Goal: Use online tool/utility: Utilize a website feature to perform a specific function

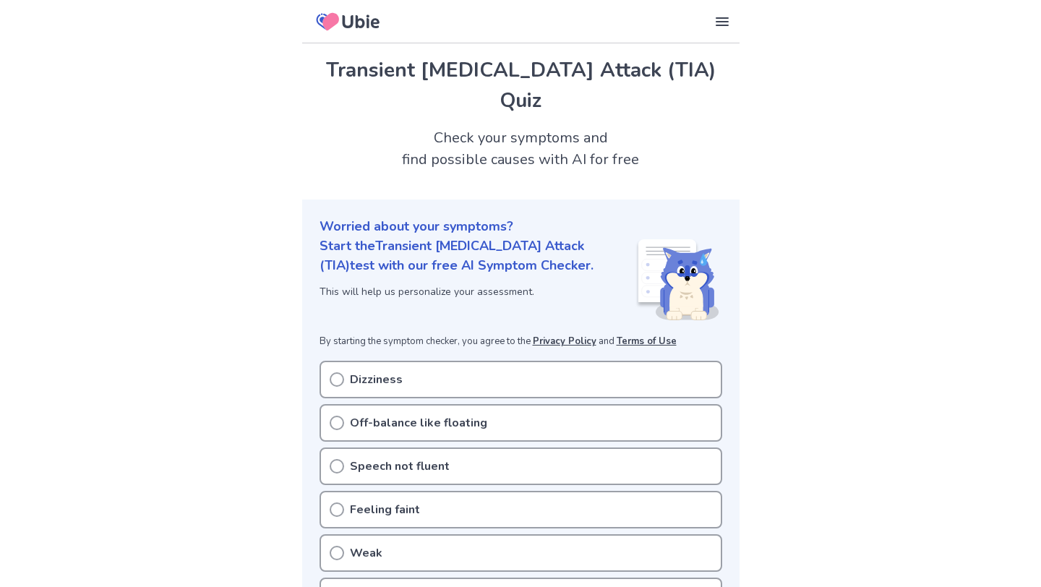
click at [330, 361] on div "Dizziness" at bounding box center [521, 380] width 403 height 38
click at [341, 416] on circle at bounding box center [336, 422] width 13 height 13
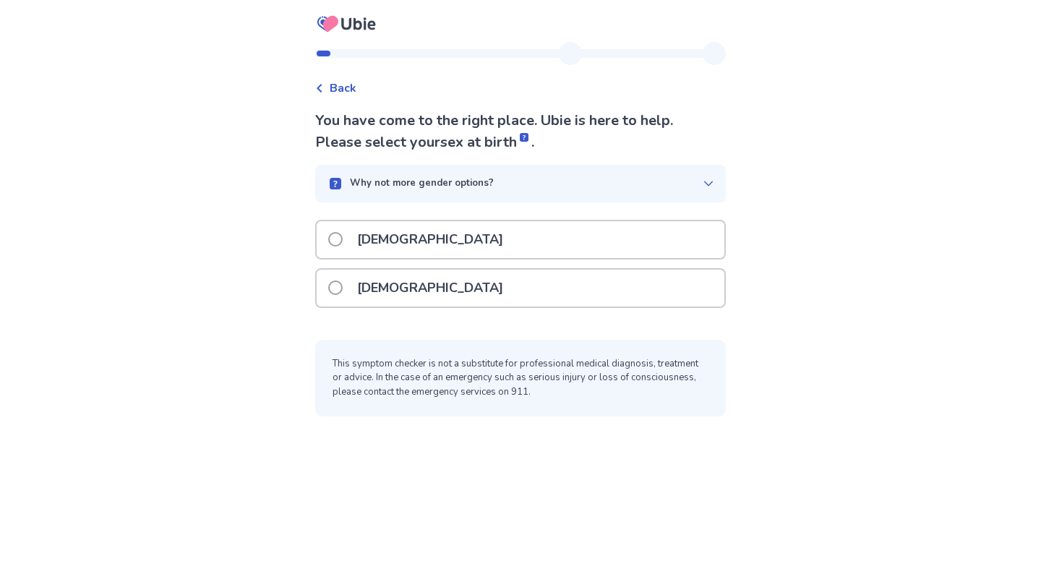
click at [407, 235] on div "[DEMOGRAPHIC_DATA]" at bounding box center [521, 239] width 408 height 37
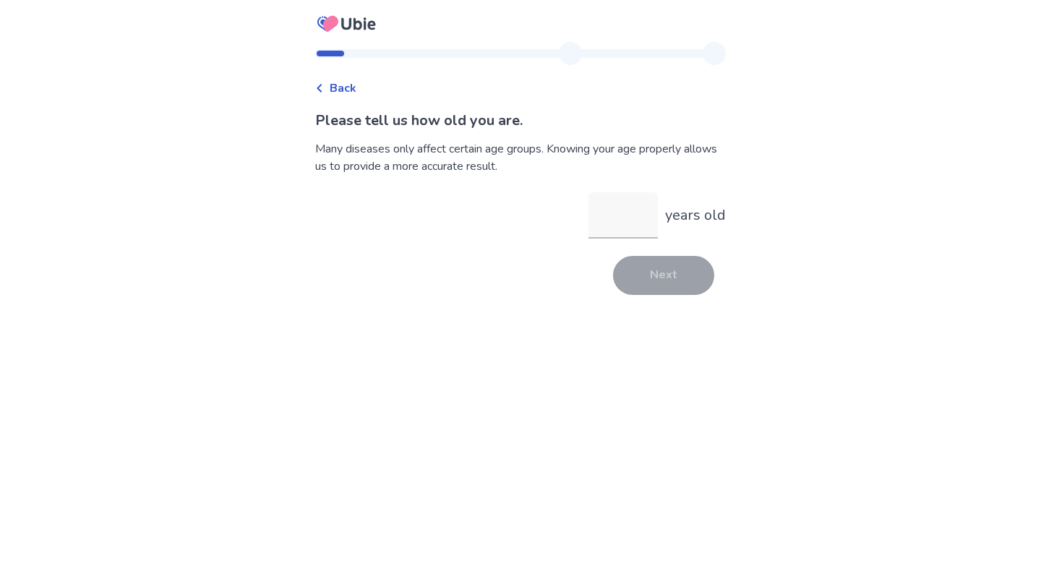
type input "*"
type input "**"
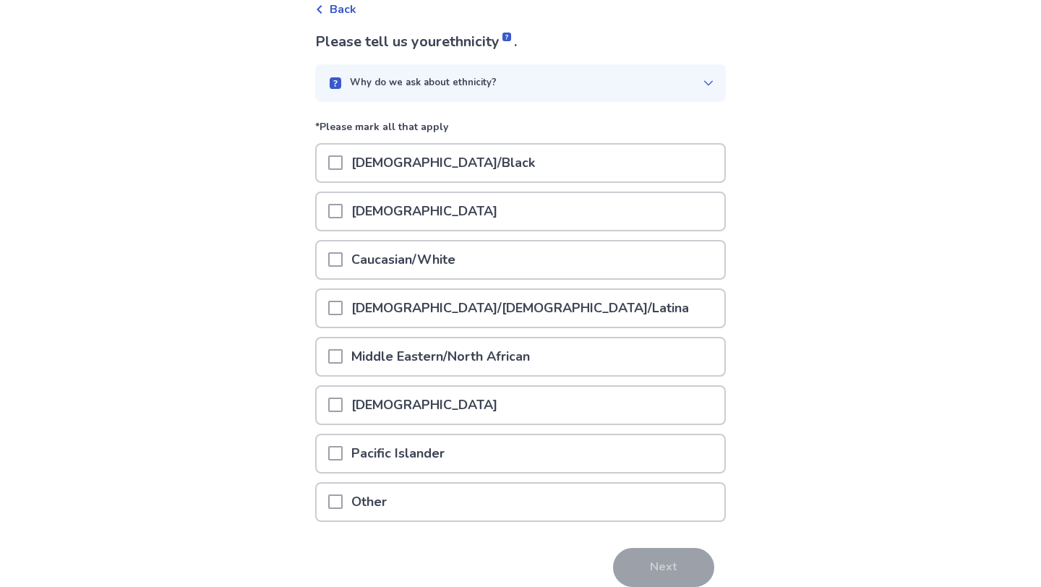
scroll to position [80, 0]
click at [374, 294] on p "[DEMOGRAPHIC_DATA]/[DEMOGRAPHIC_DATA]/Latina" at bounding box center [520, 306] width 355 height 37
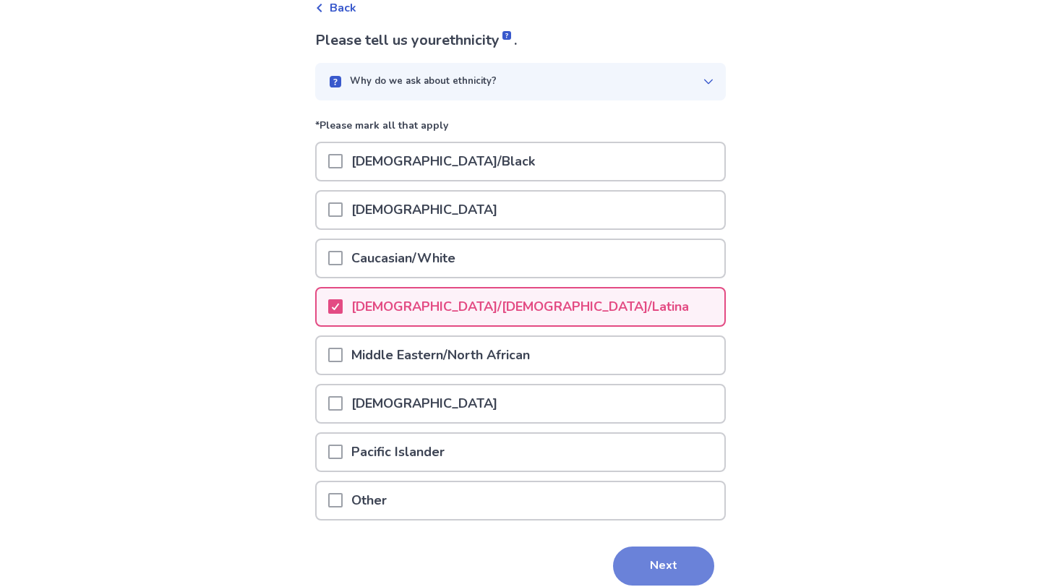
click at [643, 565] on button "Next" at bounding box center [663, 566] width 101 height 39
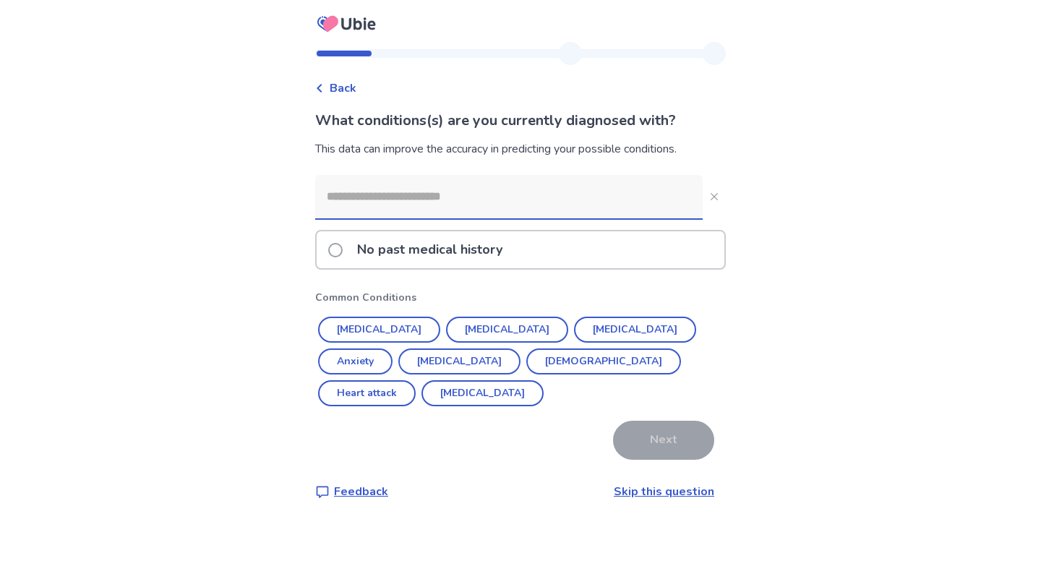
click at [377, 247] on p "No past medical history" at bounding box center [429, 249] width 163 height 37
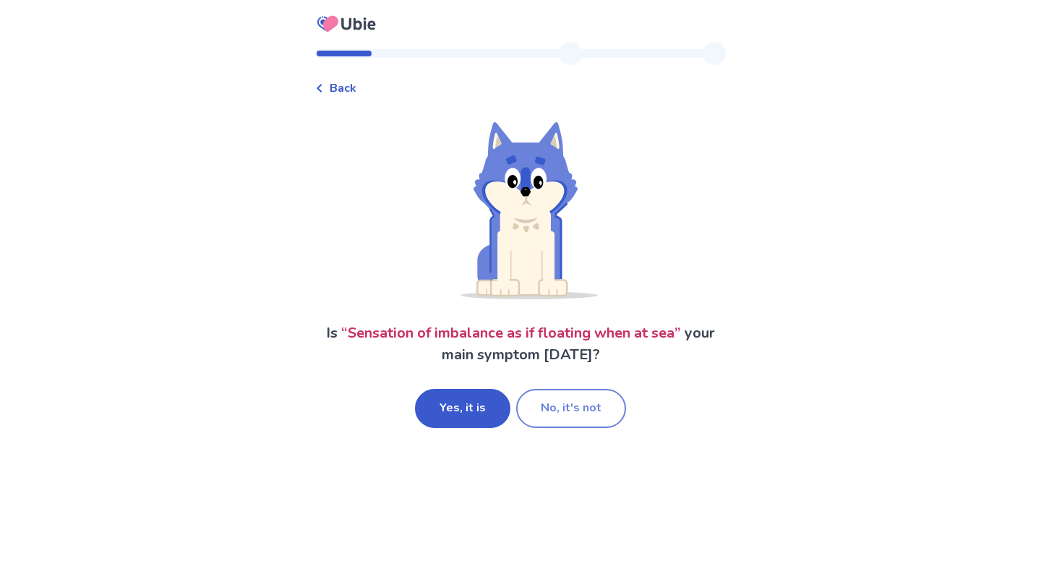
click at [536, 416] on button "No, it's not" at bounding box center [571, 408] width 110 height 39
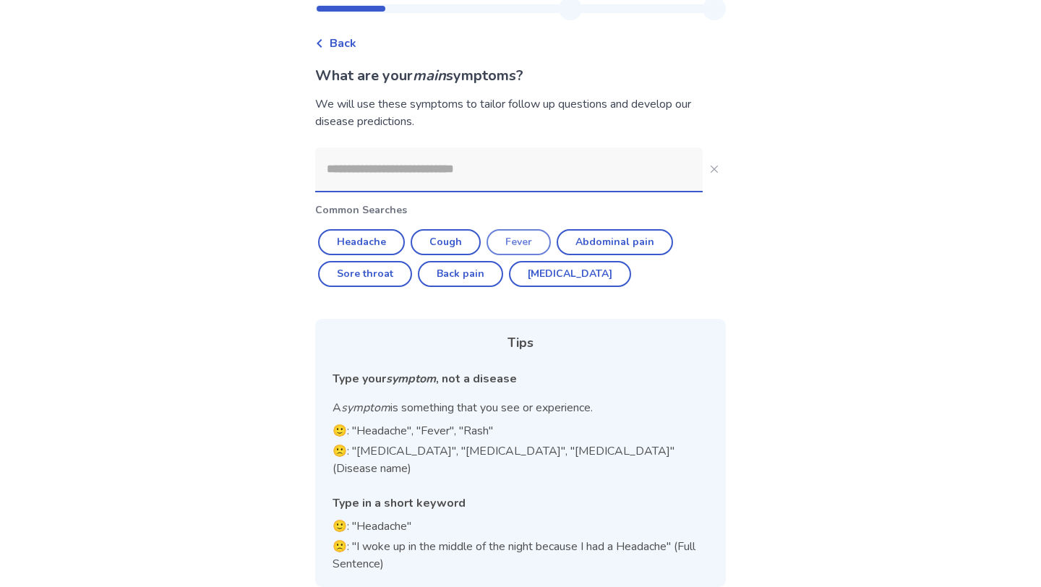
scroll to position [45, 0]
click at [471, 166] on input at bounding box center [508, 168] width 387 height 43
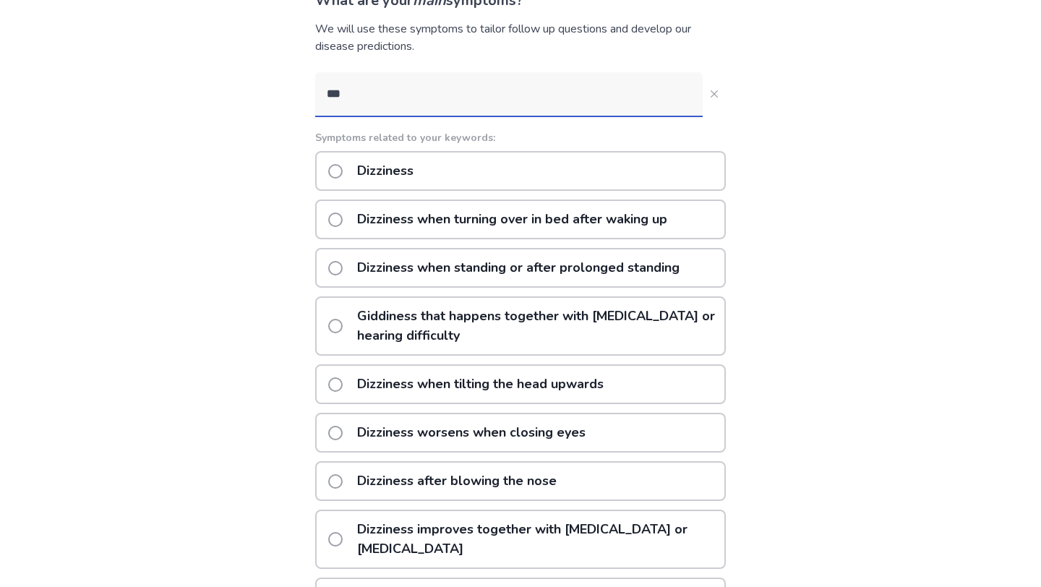
scroll to position [0, 0]
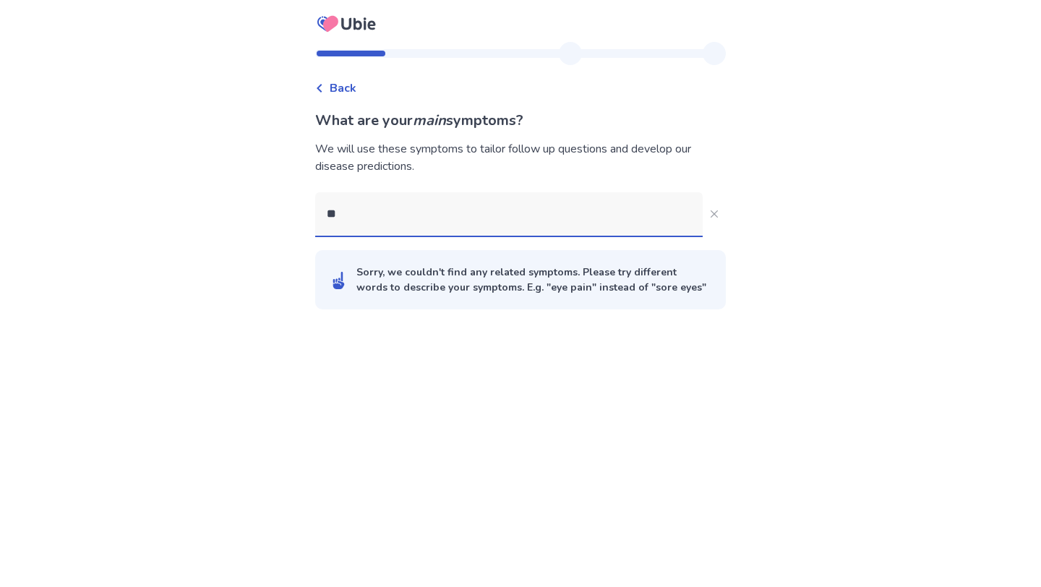
type input "*"
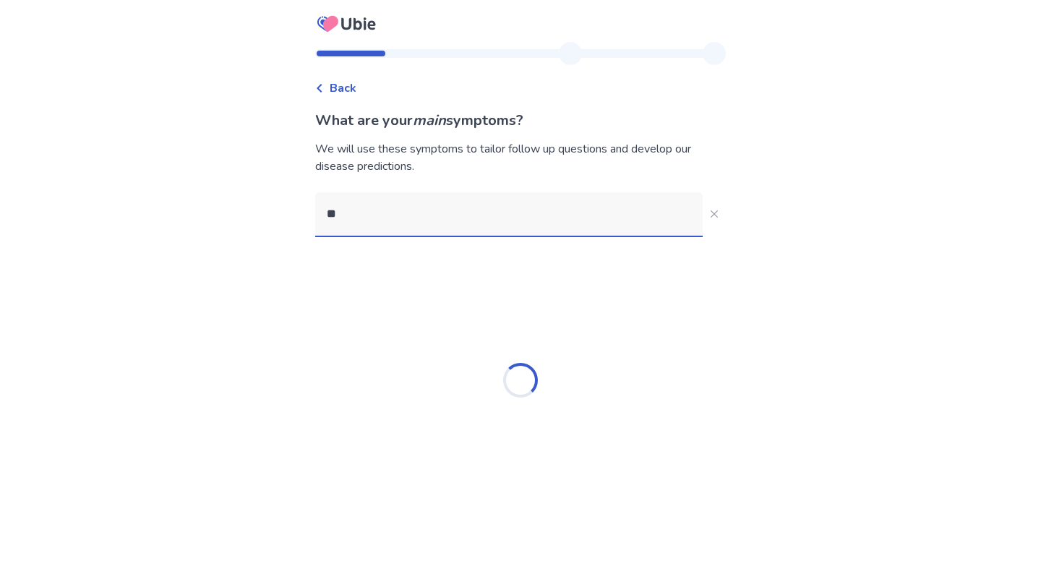
type input "*"
